Goal: Navigation & Orientation: Find specific page/section

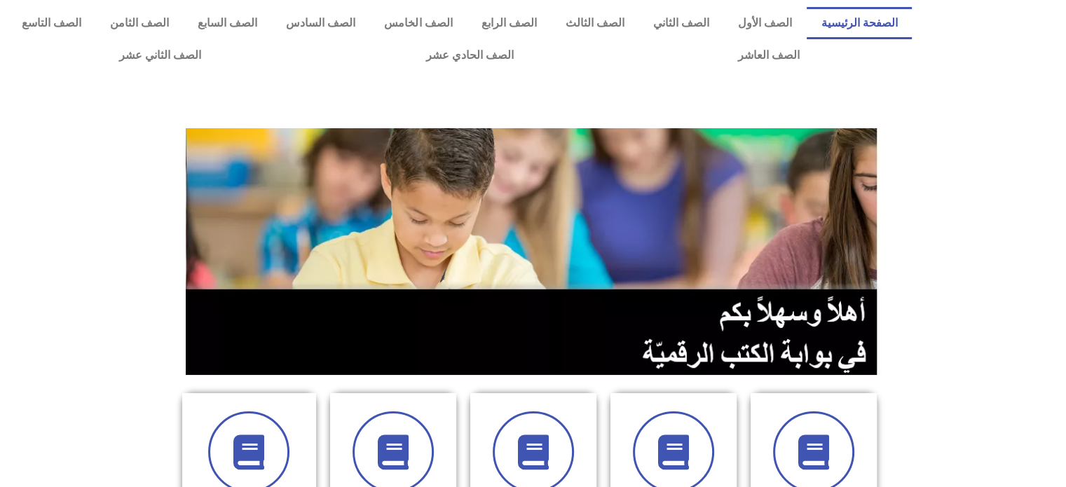
scroll to position [426, 0]
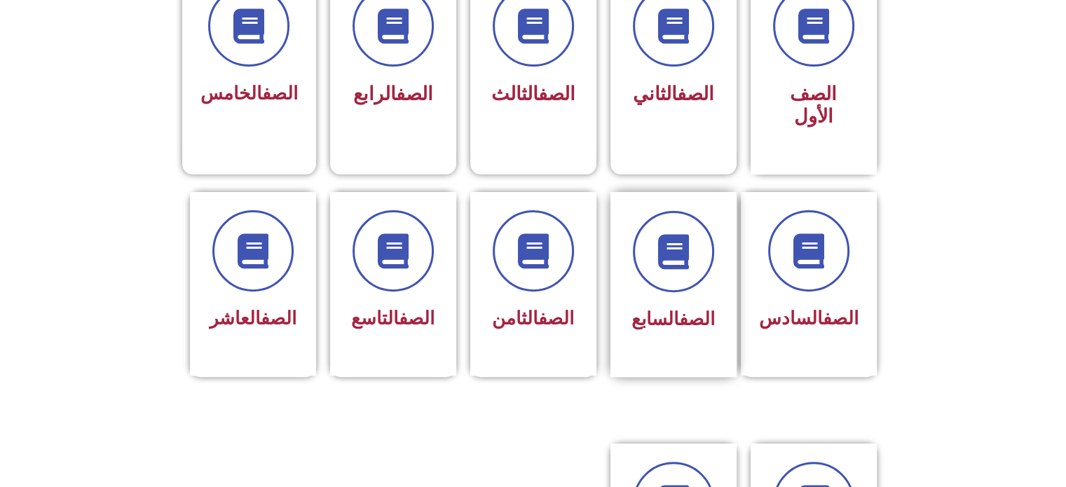
click at [707, 267] on div "الصف السابع" at bounding box center [673, 274] width 88 height 126
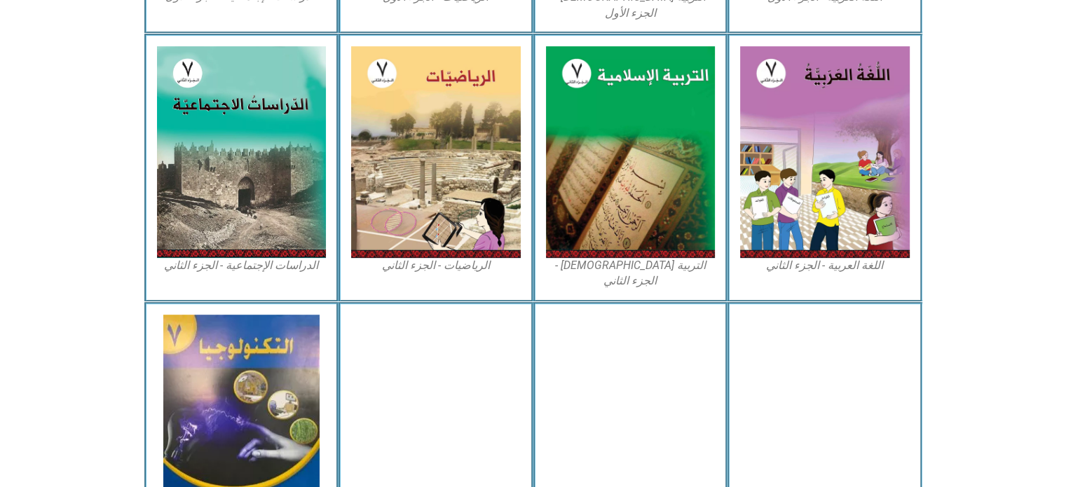
scroll to position [680, 0]
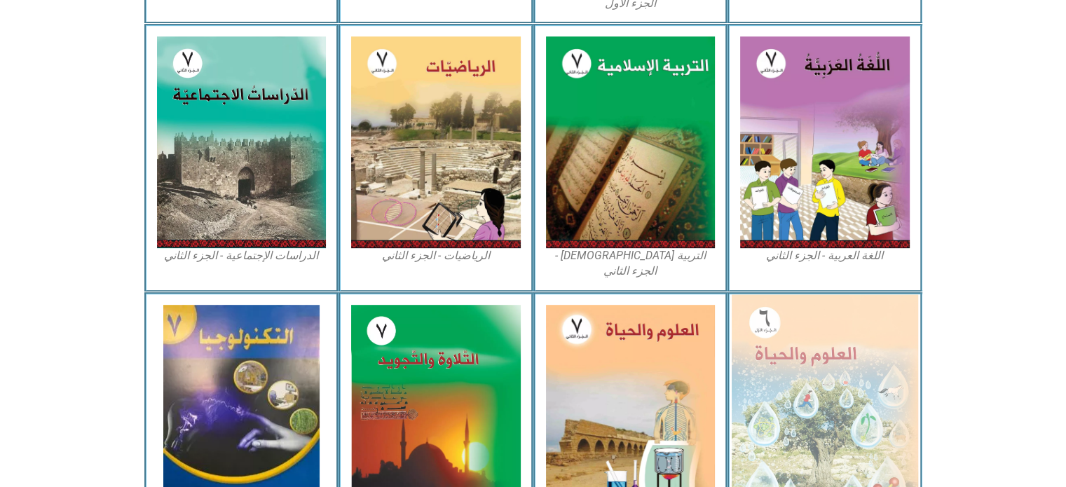
click at [807, 370] on img at bounding box center [824, 407] width 186 height 227
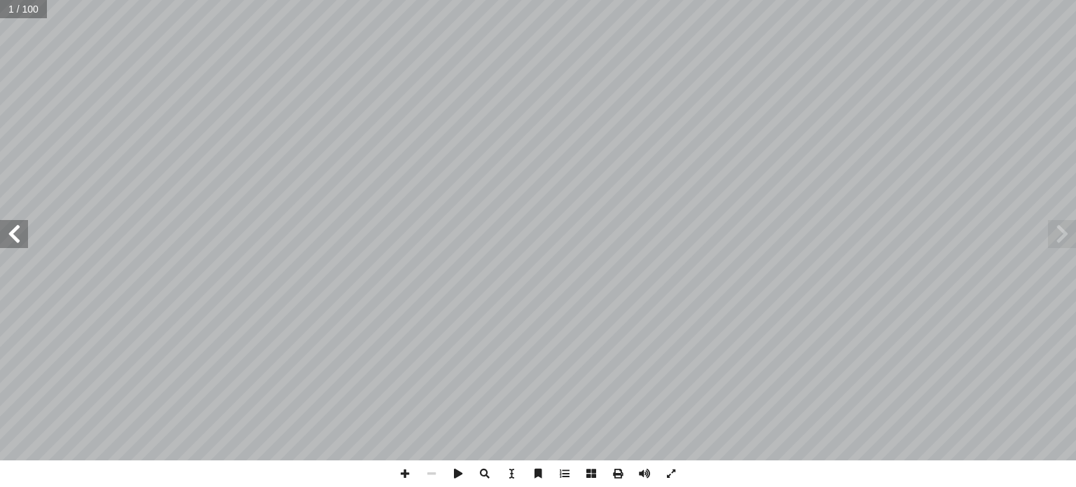
click at [14, 245] on span at bounding box center [14, 234] width 28 height 28
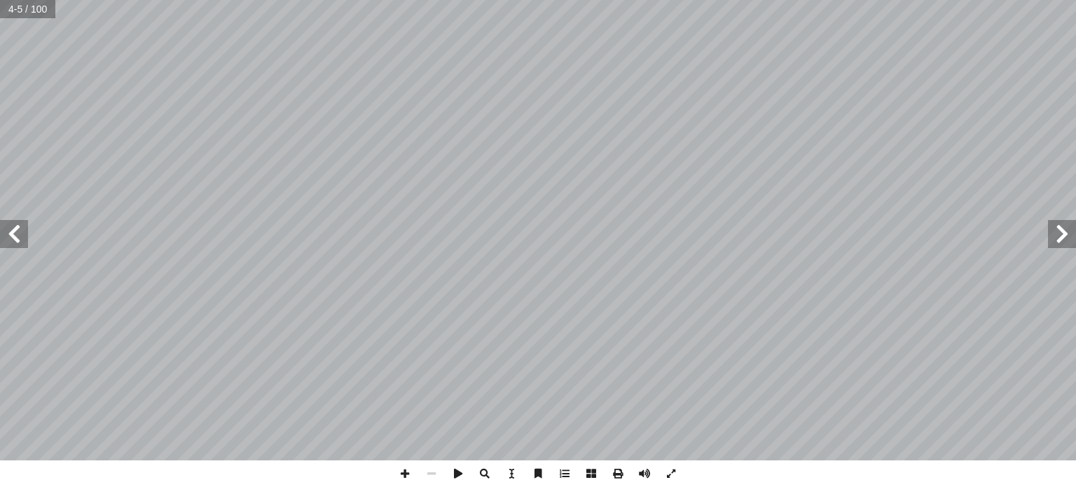
click at [14, 245] on span at bounding box center [14, 234] width 28 height 28
